Goal: Go to known website: Access a specific website the user already knows

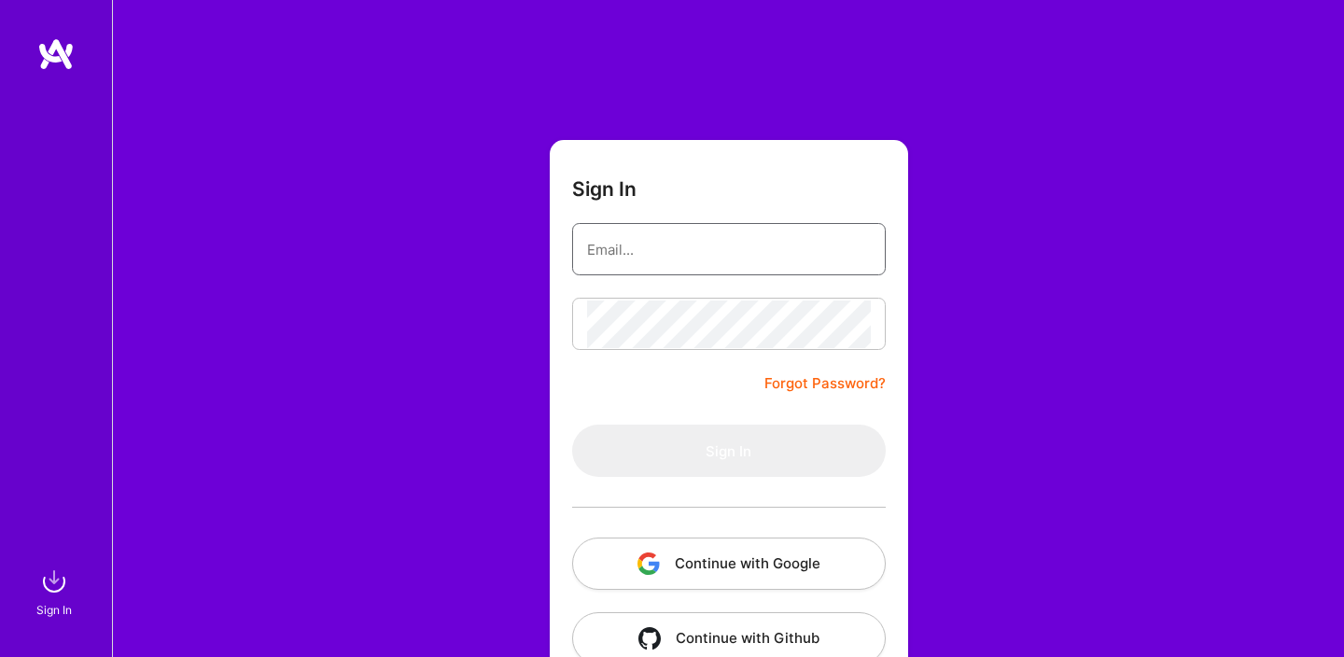
type input "[DOMAIN_NAME][EMAIL_ADDRESS][DOMAIN_NAME]"
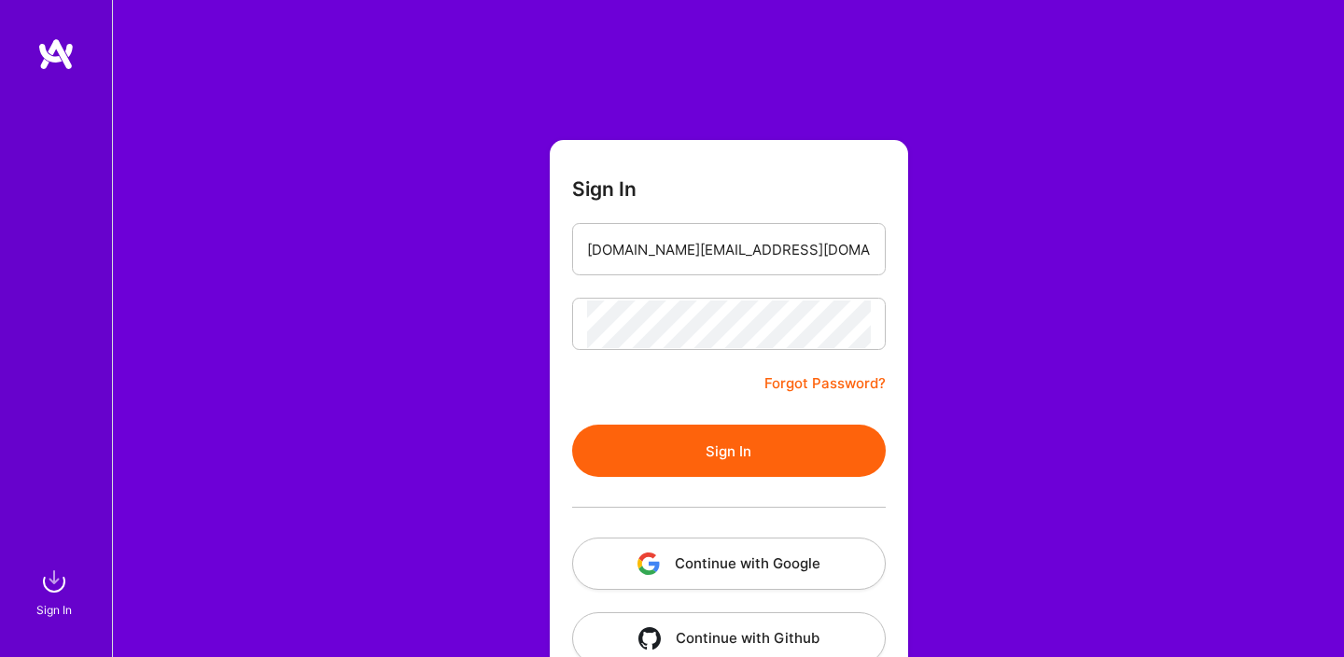
click at [698, 433] on button "Sign In" at bounding box center [729, 451] width 314 height 52
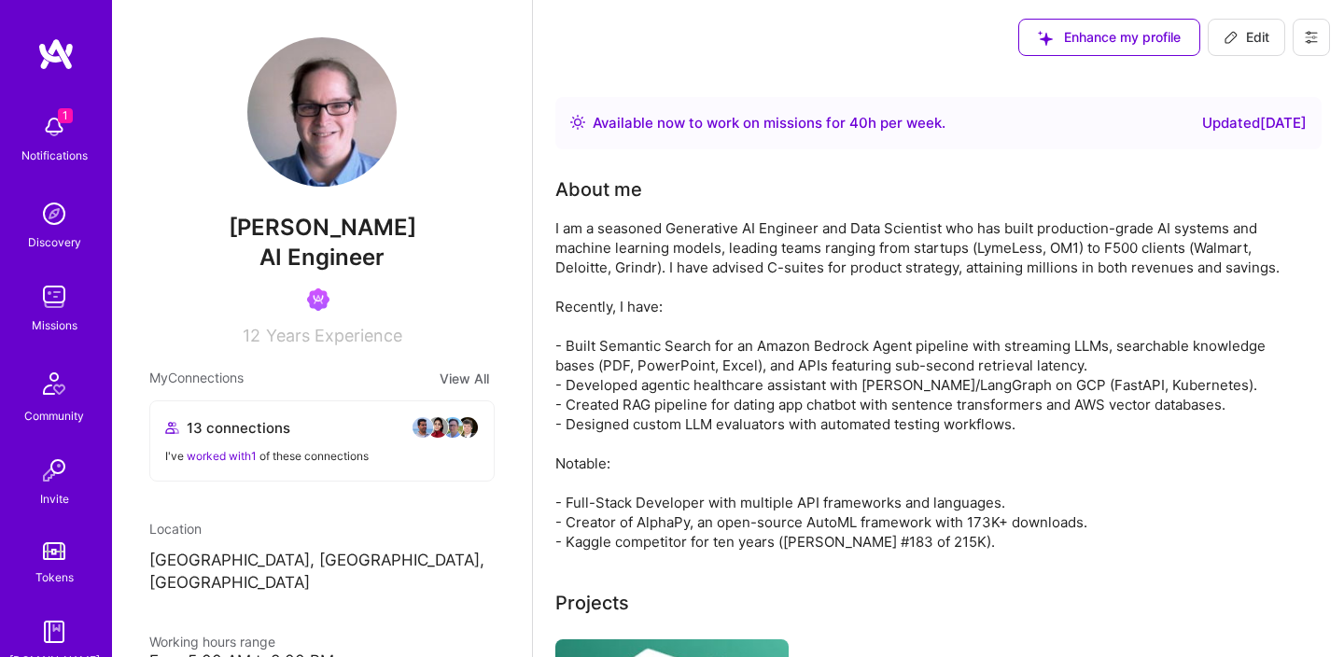
click at [51, 130] on img at bounding box center [53, 126] width 37 height 37
